Goal: Task Accomplishment & Management: Manage account settings

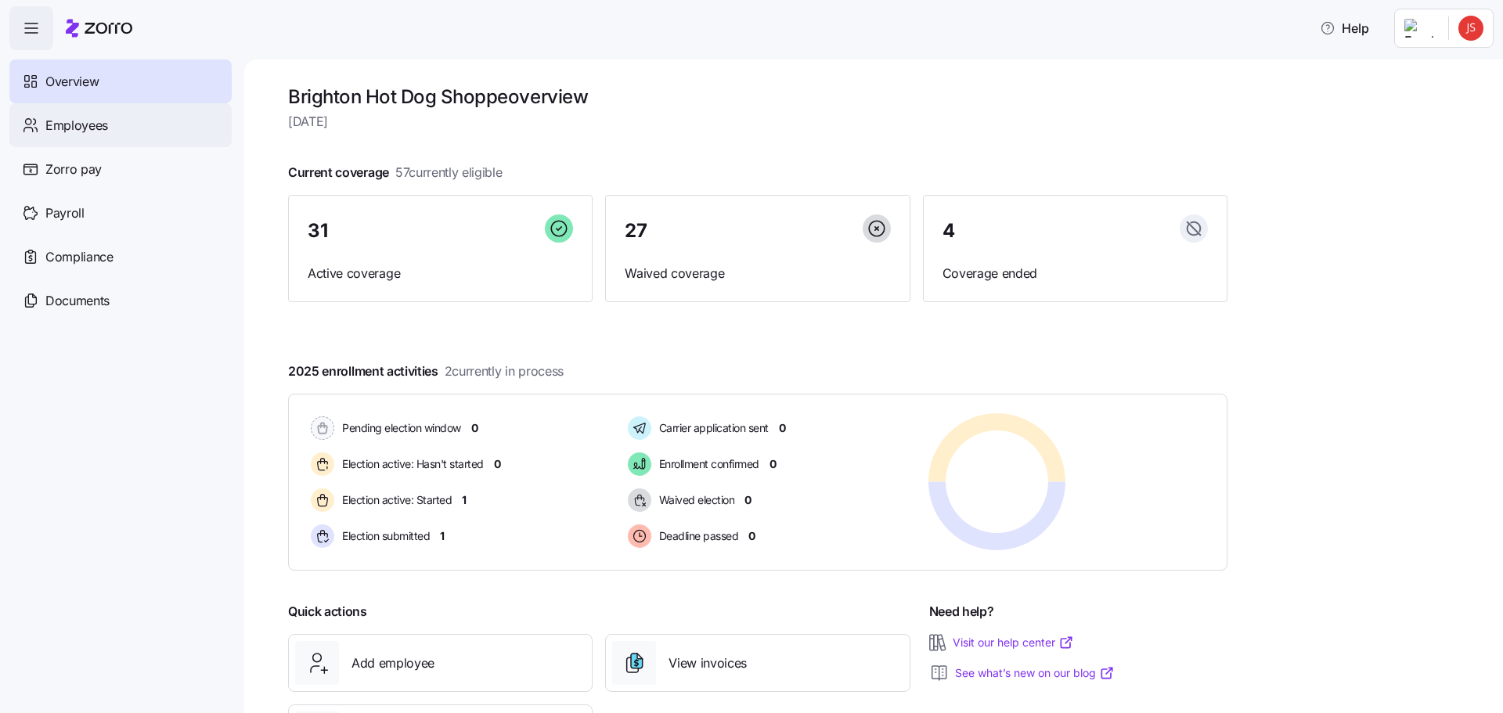
click at [93, 132] on span "Employees" at bounding box center [76, 126] width 63 height 20
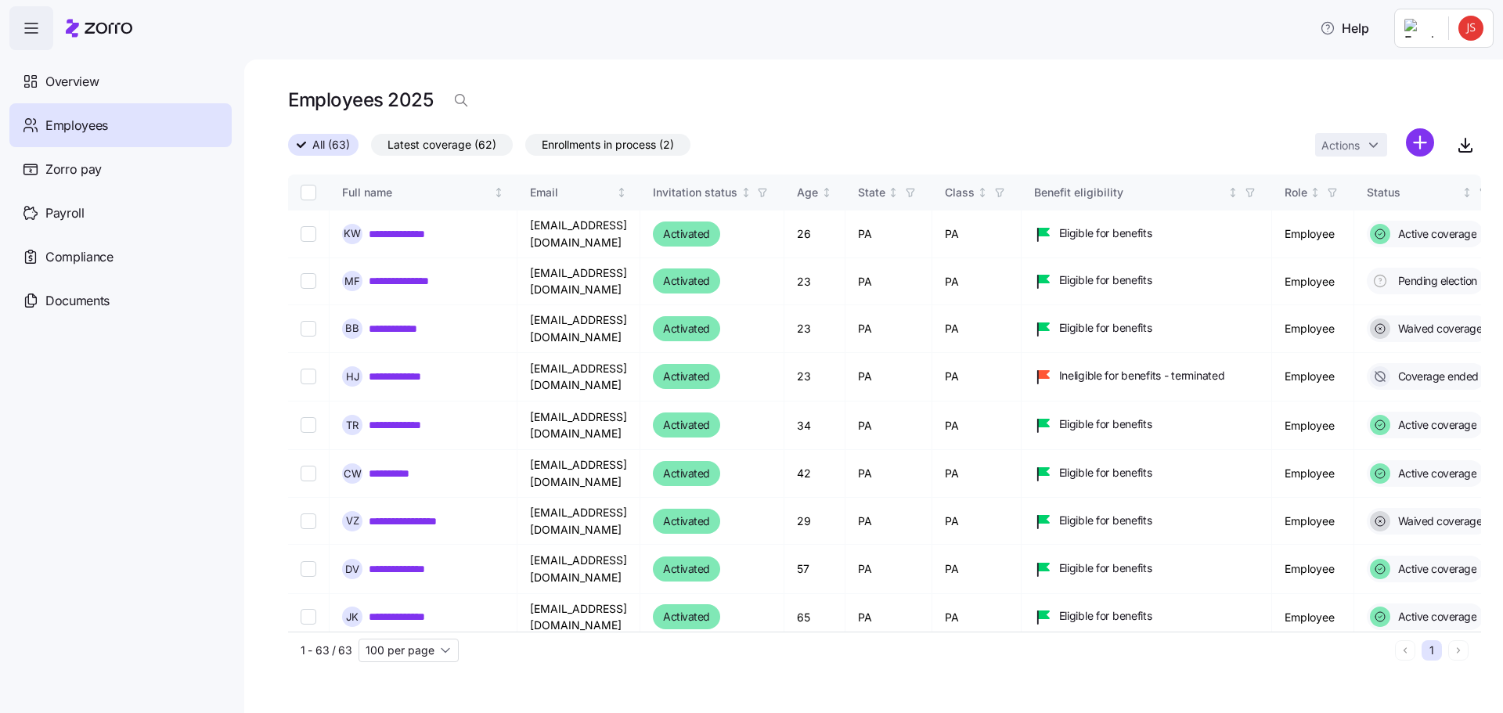
click at [618, 145] on span "Enrollments in process (2)" at bounding box center [608, 145] width 132 height 20
click at [525, 149] on input "Enrollments in process (2)" at bounding box center [525, 149] width 0 height 0
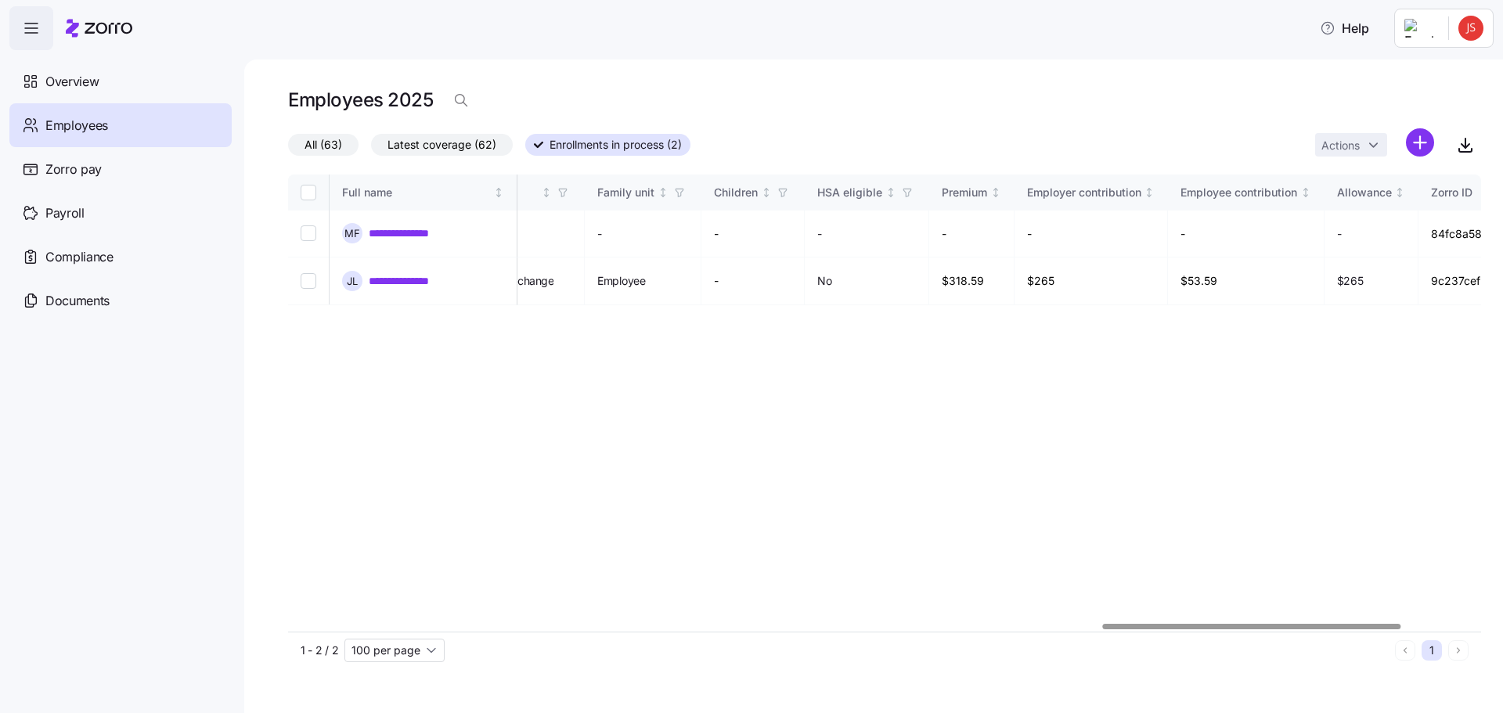
scroll to position [0, 3451]
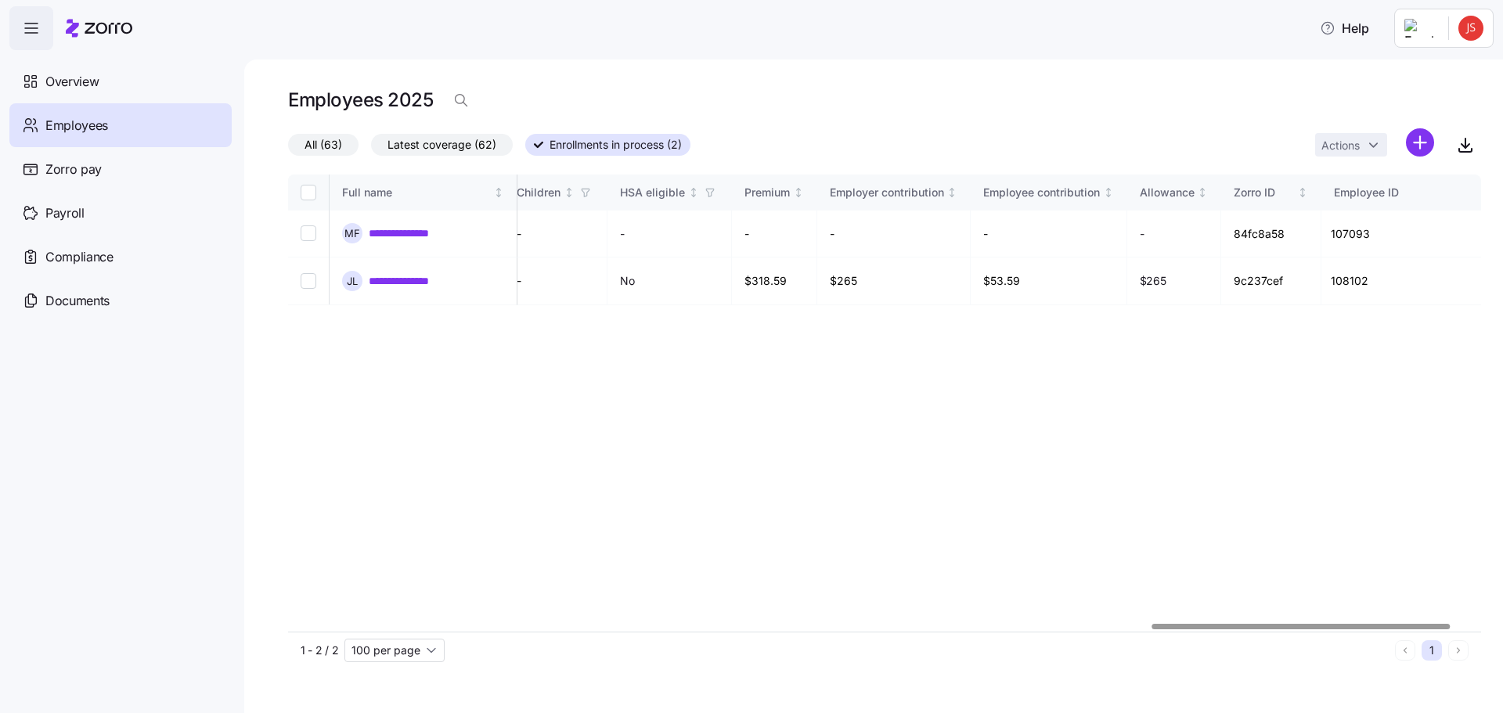
click at [1427, 629] on div at bounding box center [1301, 626] width 298 height 5
click at [379, 273] on link "**********" at bounding box center [411, 281] width 85 height 16
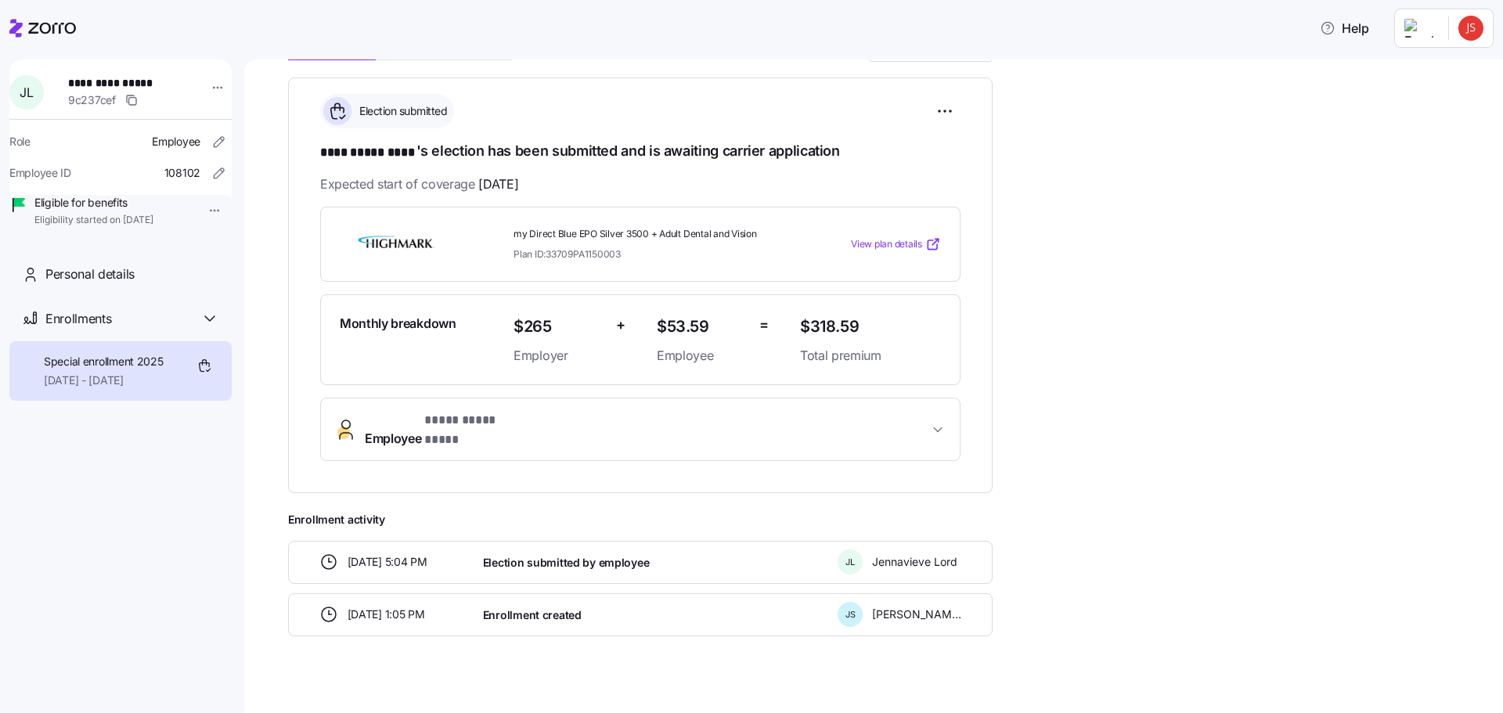
scroll to position [206, 0]
